Goal: Task Accomplishment & Management: Manage account settings

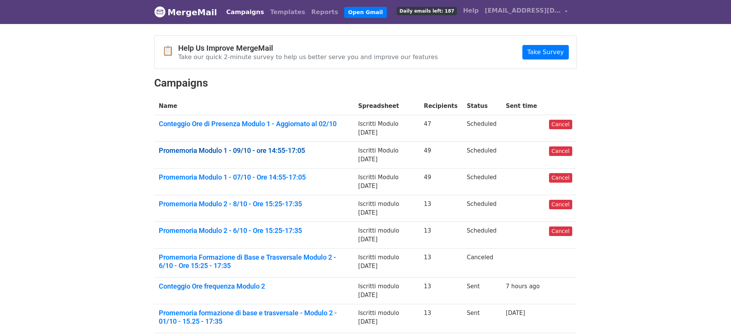
click at [255, 150] on link "Promemoria Modulo 1 - 09/10 - ore 14:55-17:05" at bounding box center [254, 150] width 190 height 8
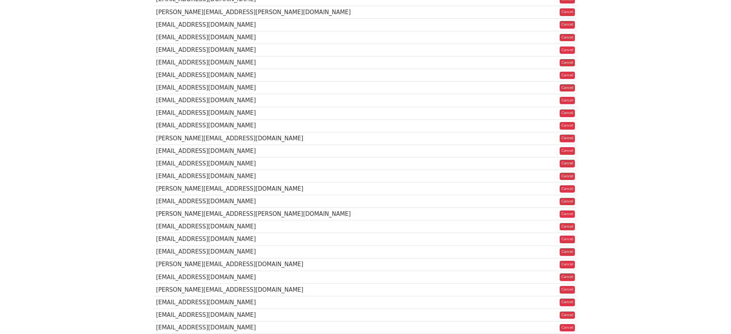
scroll to position [160, 0]
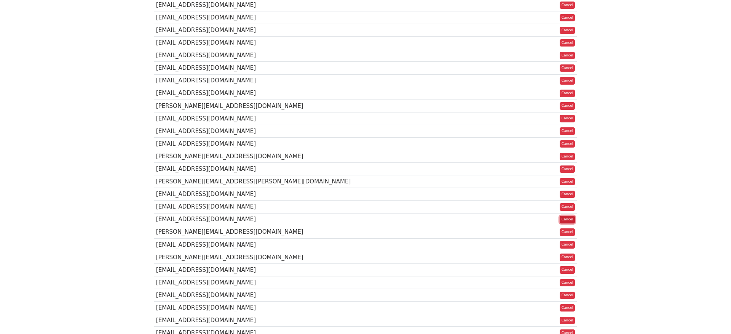
click at [567, 222] on link "Cancel" at bounding box center [568, 220] width 16 height 8
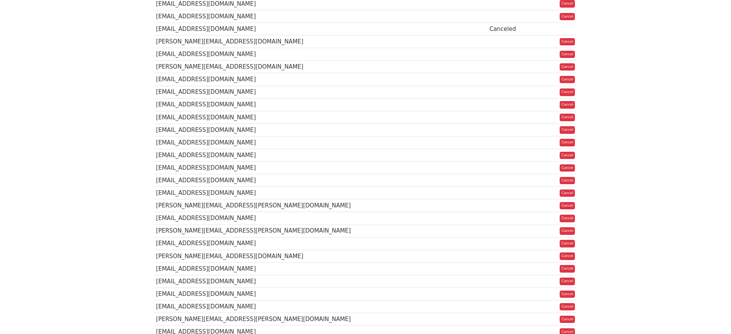
scroll to position [376, 0]
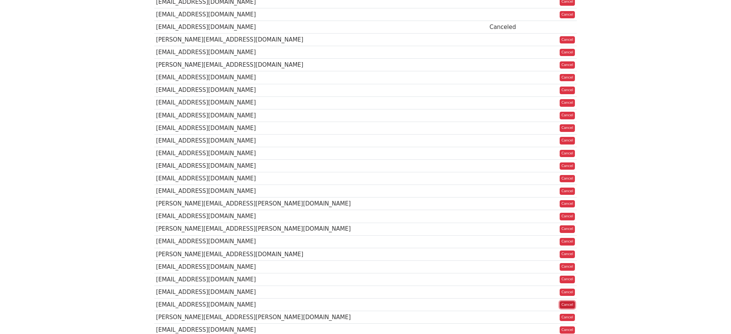
click at [570, 308] on link "Cancel" at bounding box center [568, 305] width 16 height 8
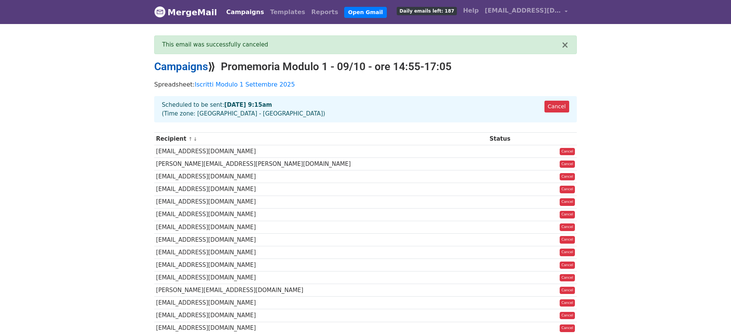
click at [184, 65] on link "Campaigns" at bounding box center [181, 66] width 54 height 13
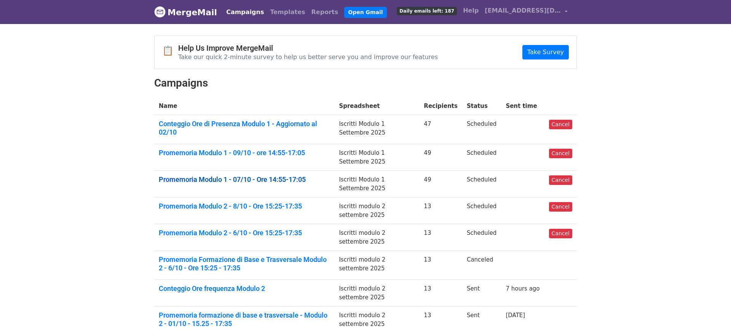
click at [244, 176] on link "Promemoria Modulo 1 - 07/10 - Ore 14:55-17:05" at bounding box center [244, 179] width 171 height 8
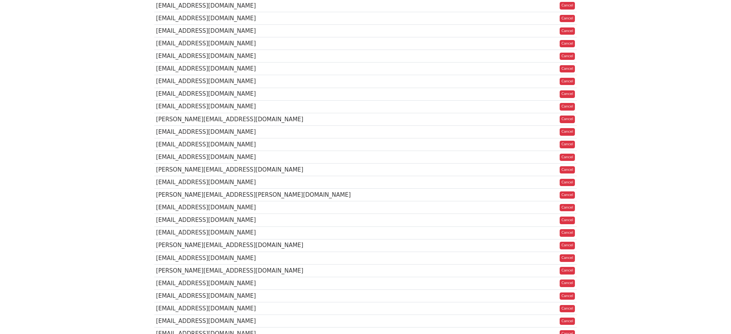
scroll to position [145, 0]
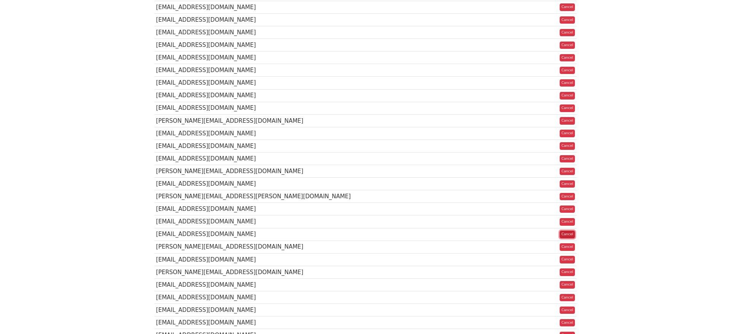
click at [566, 236] on link "Cancel" at bounding box center [568, 234] width 16 height 8
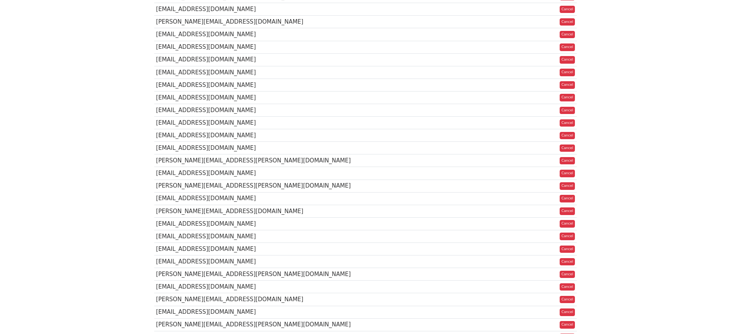
scroll to position [502, 0]
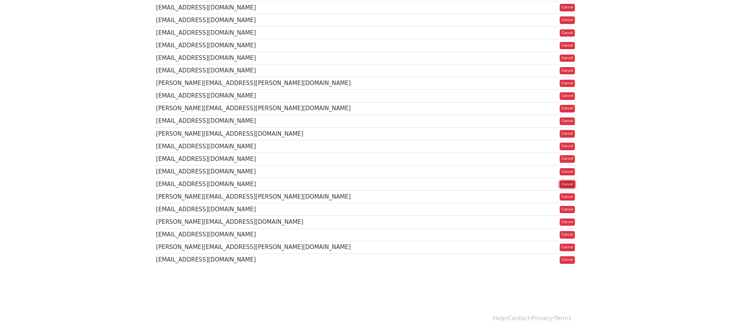
click at [564, 182] on link "Cancel" at bounding box center [568, 185] width 16 height 8
